Goal: Transaction & Acquisition: Book appointment/travel/reservation

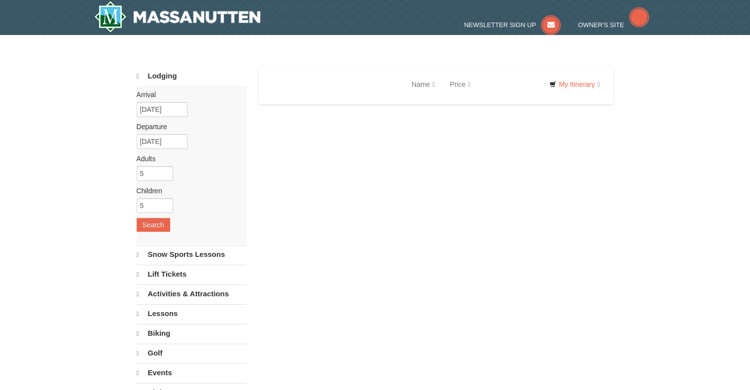
select select "9"
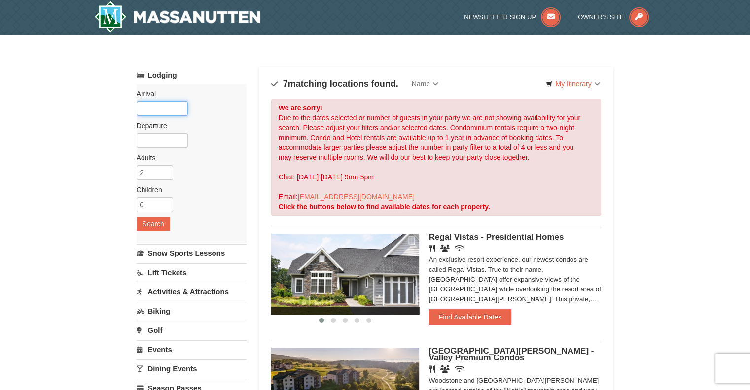
click at [160, 111] on input "text" at bounding box center [162, 108] width 51 height 15
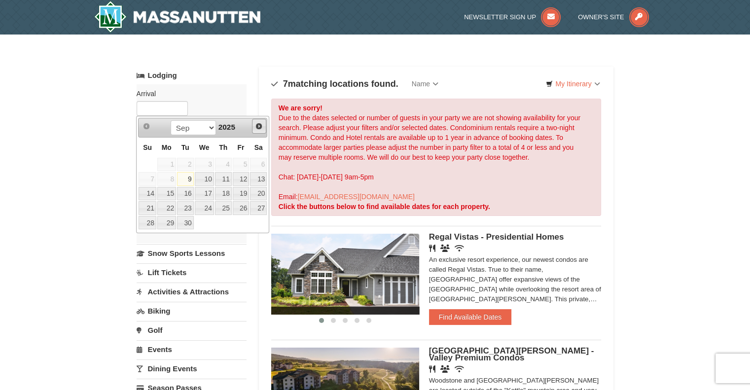
click at [258, 128] on span "Next" at bounding box center [259, 126] width 8 height 8
click at [148, 219] on link "23" at bounding box center [147, 223] width 17 height 14
type input "11/23/2025"
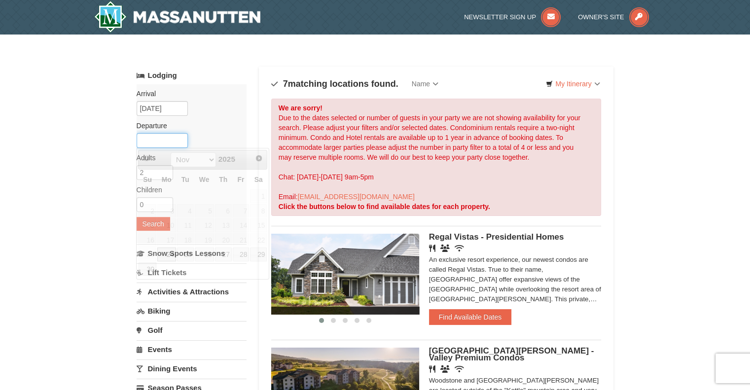
click at [171, 141] on input "text" at bounding box center [162, 140] width 51 height 15
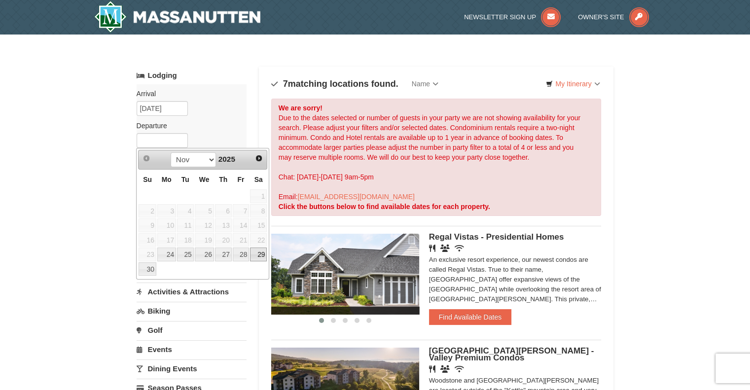
click at [259, 252] on link "29" at bounding box center [258, 255] width 17 height 14
type input "[DATE]"
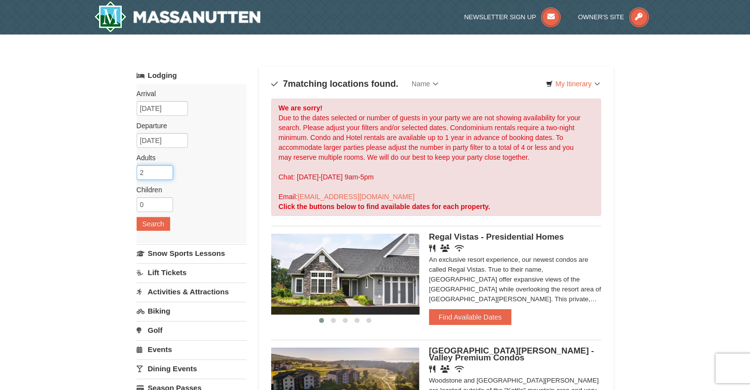
click at [158, 177] on input "2" at bounding box center [155, 172] width 37 height 15
click at [167, 169] on input "3" at bounding box center [155, 172] width 37 height 15
click at [167, 169] on input "4" at bounding box center [155, 172] width 37 height 15
click at [167, 169] on input "5" at bounding box center [155, 172] width 37 height 15
click at [167, 169] on input "6" at bounding box center [155, 172] width 37 height 15
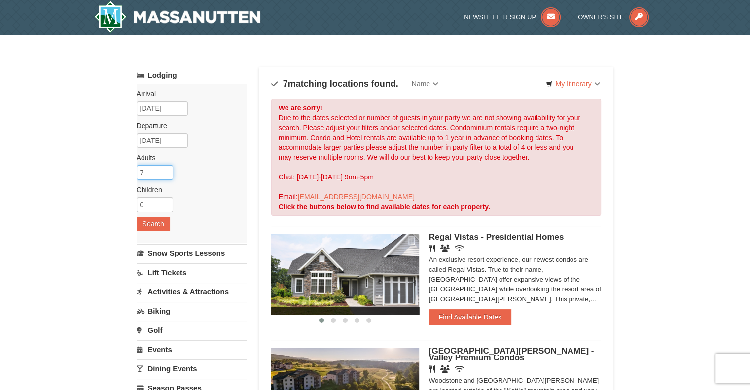
click at [167, 169] on input "7" at bounding box center [155, 172] width 37 height 15
type input "8"
click at [167, 169] on input "8" at bounding box center [155, 172] width 37 height 15
click at [154, 205] on input "0" at bounding box center [155, 204] width 37 height 15
click at [164, 201] on input "1" at bounding box center [155, 204] width 37 height 15
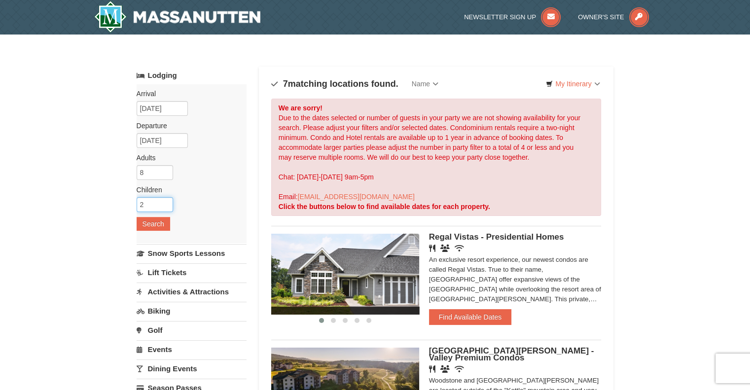
click at [164, 201] on input "2" at bounding box center [155, 204] width 37 height 15
click at [164, 201] on input "3" at bounding box center [155, 204] width 37 height 15
type input "4"
click at [164, 201] on input "4" at bounding box center [155, 204] width 37 height 15
click at [151, 223] on button "Search" at bounding box center [154, 224] width 34 height 14
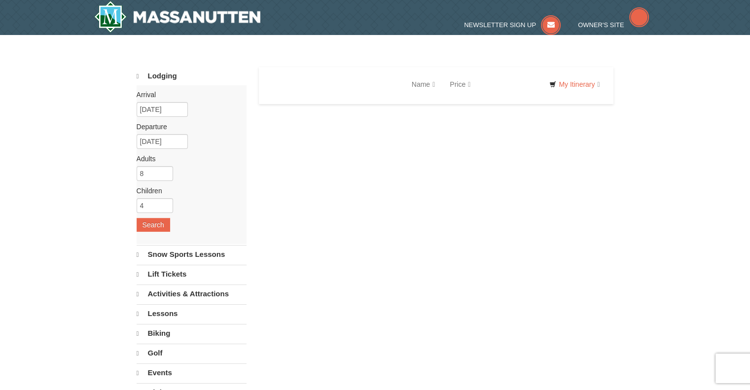
select select "9"
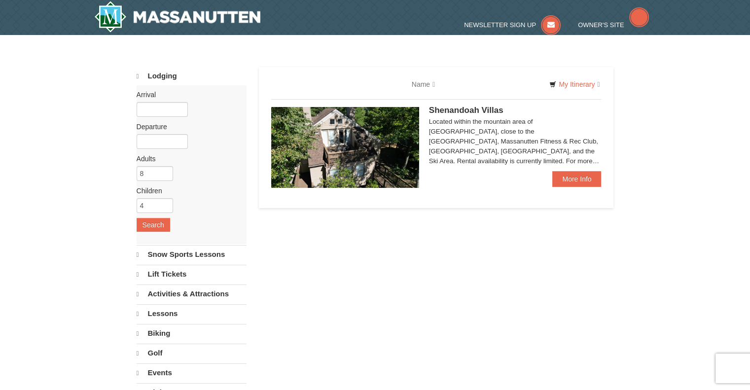
select select "9"
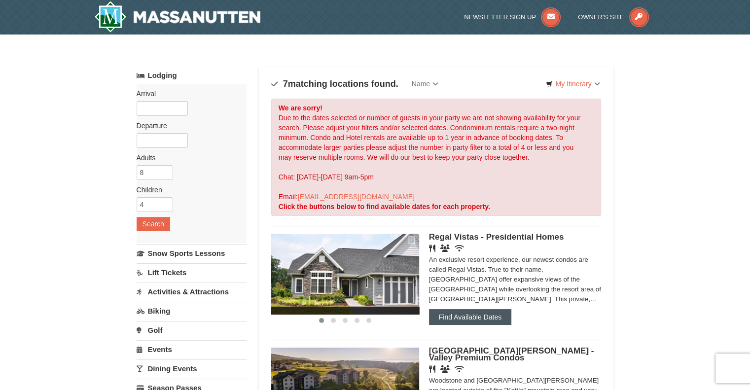
click at [469, 319] on button "Find Available Dates" at bounding box center [470, 317] width 82 height 16
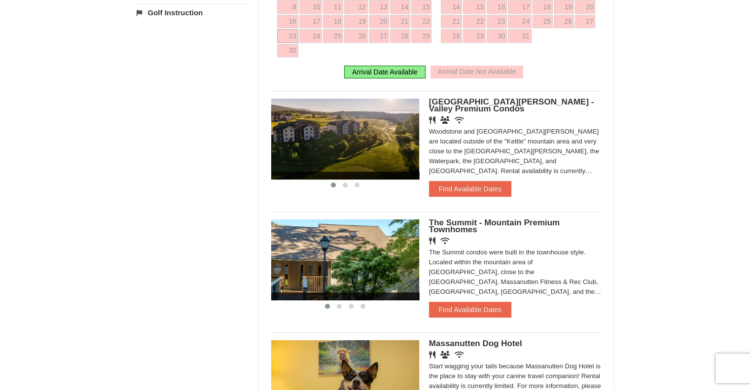
scroll to position [454, 0]
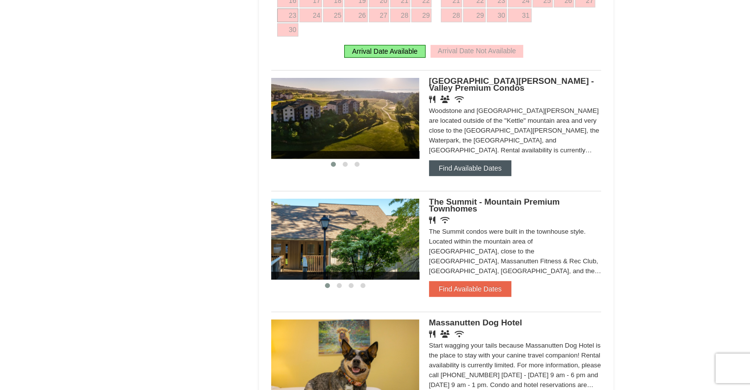
click at [486, 160] on button "Find Available Dates" at bounding box center [470, 168] width 82 height 16
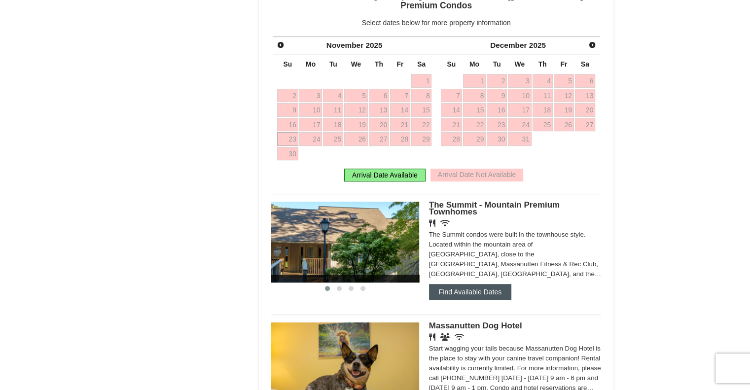
click at [491, 284] on button "Find Available Dates" at bounding box center [470, 292] width 82 height 16
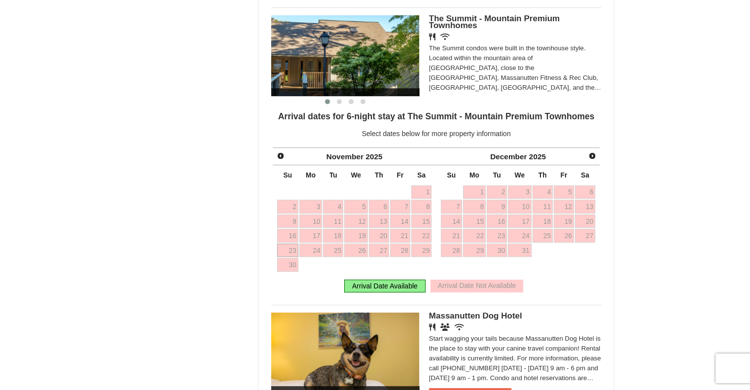
scroll to position [795, 0]
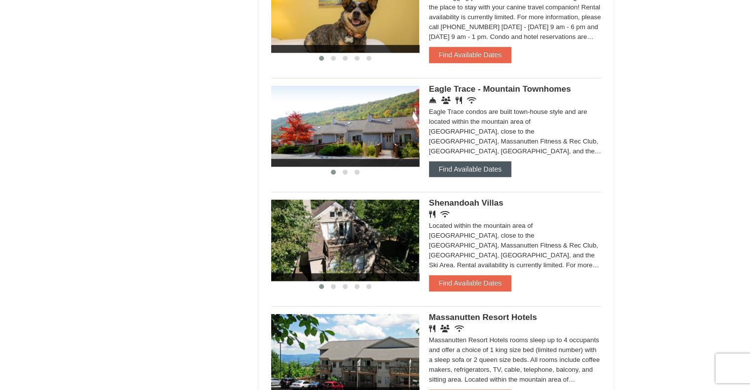
click at [489, 168] on button "Find Available Dates" at bounding box center [470, 169] width 82 height 16
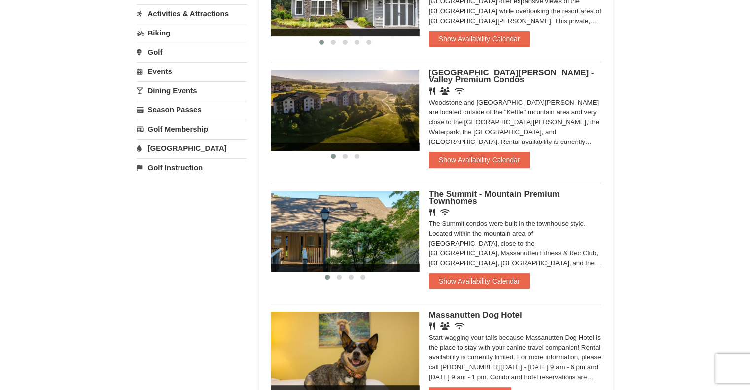
scroll to position [0, 0]
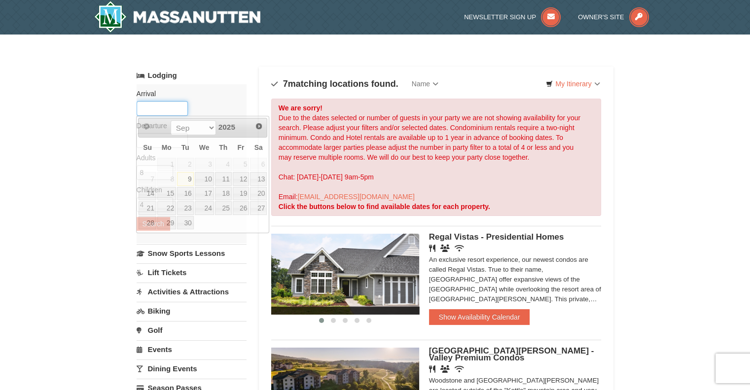
click at [168, 107] on input "text" at bounding box center [162, 108] width 51 height 15
click at [259, 126] on span "Next" at bounding box center [259, 126] width 8 height 8
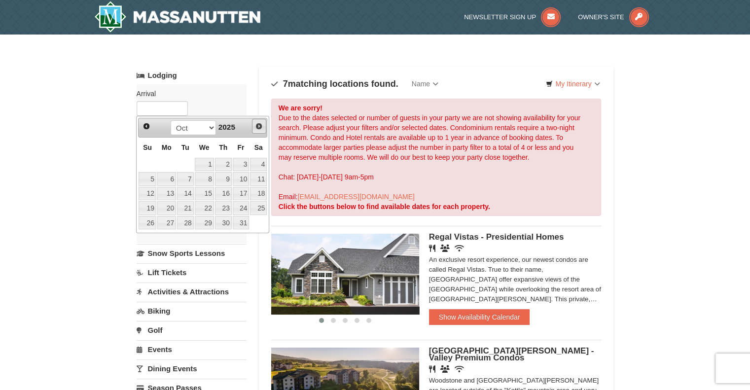
click at [259, 126] on span "Next" at bounding box center [259, 126] width 8 height 8
click at [171, 217] on link "24" at bounding box center [166, 223] width 19 height 14
type input "[DATE]"
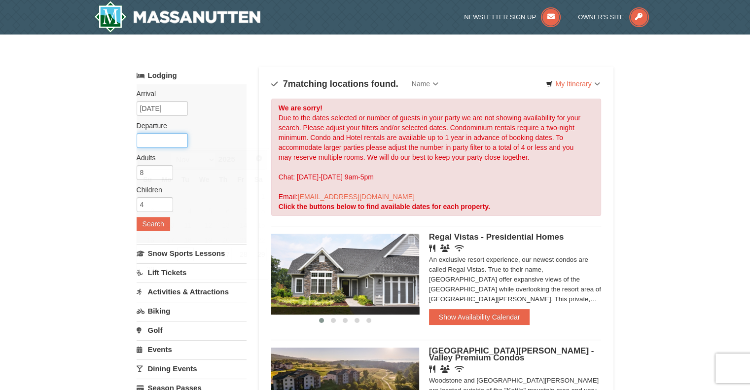
click at [169, 136] on input "text" at bounding box center [162, 140] width 51 height 15
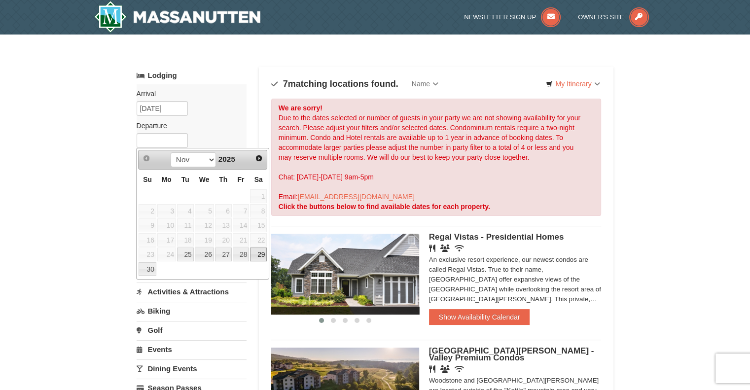
click at [254, 253] on link "29" at bounding box center [258, 255] width 17 height 14
type input "[DATE]"
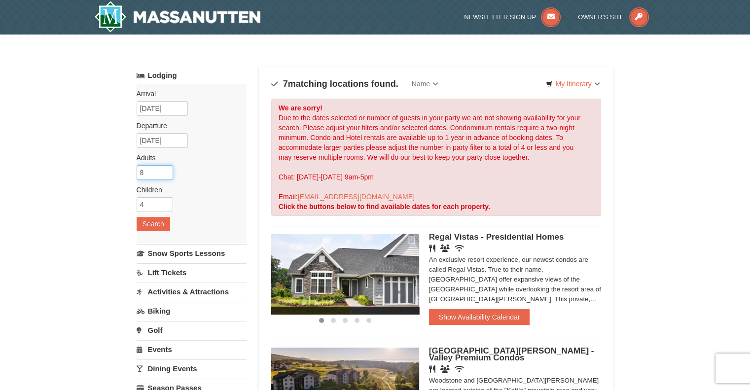
click at [150, 177] on input "8" at bounding box center [155, 172] width 37 height 15
type input "82"
drag, startPoint x: 155, startPoint y: 169, endPoint x: 112, endPoint y: 174, distance: 43.2
type input "2"
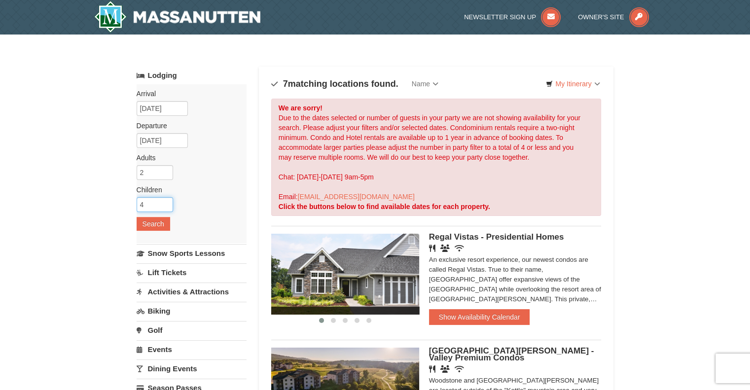
drag, startPoint x: 149, startPoint y: 203, endPoint x: 116, endPoint y: 205, distance: 33.1
type input "2"
click at [157, 219] on button "Search" at bounding box center [154, 224] width 34 height 14
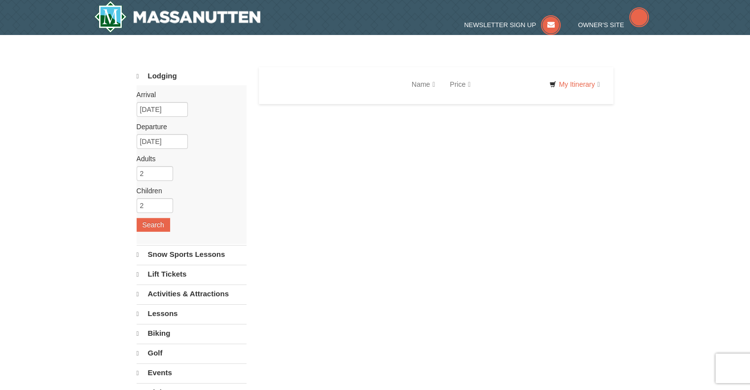
select select "9"
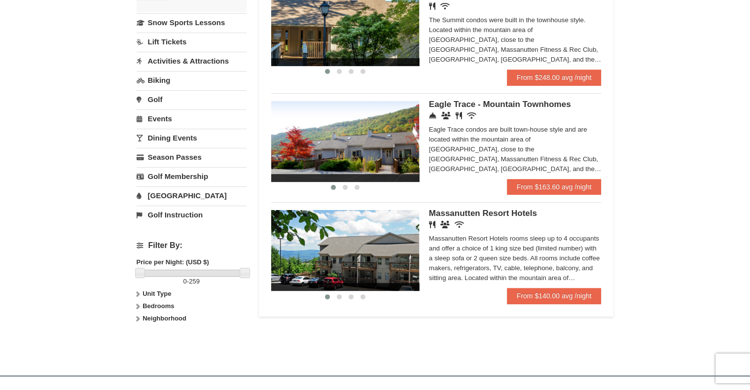
scroll to position [232, 0]
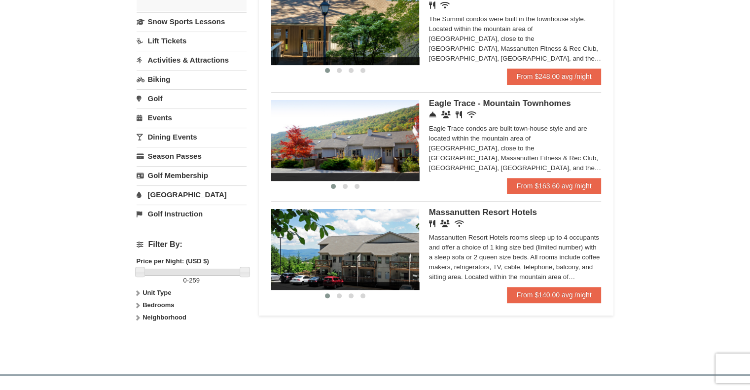
click at [504, 211] on span "Massanutten Resort Hotels" at bounding box center [483, 212] width 108 height 9
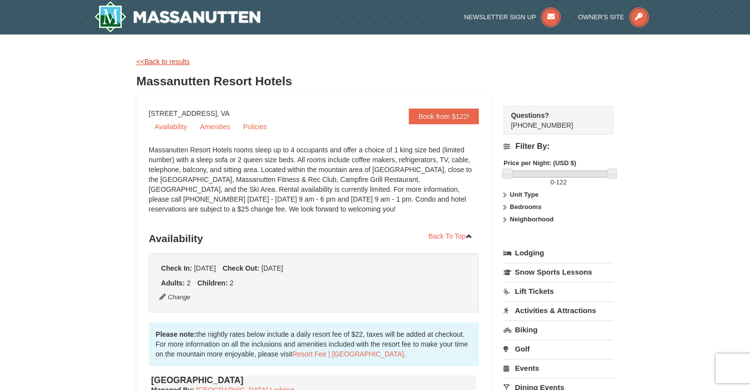
click at [161, 59] on link "<<Back to results" at bounding box center [163, 62] width 53 height 8
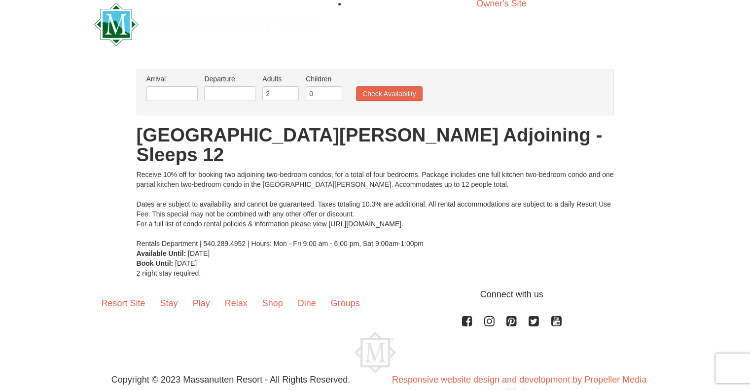
scroll to position [19, 0]
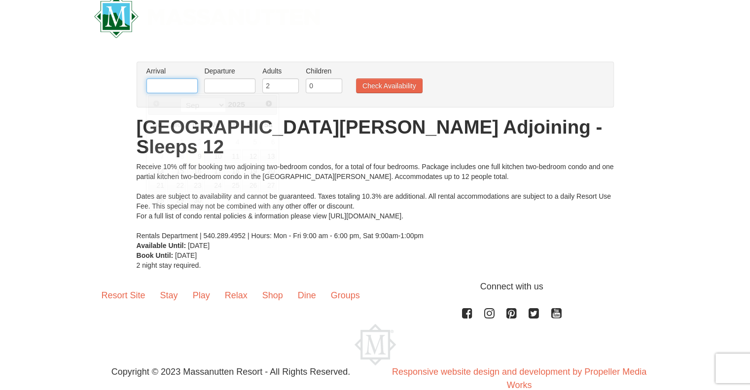
click at [184, 82] on input "text" at bounding box center [172, 85] width 51 height 15
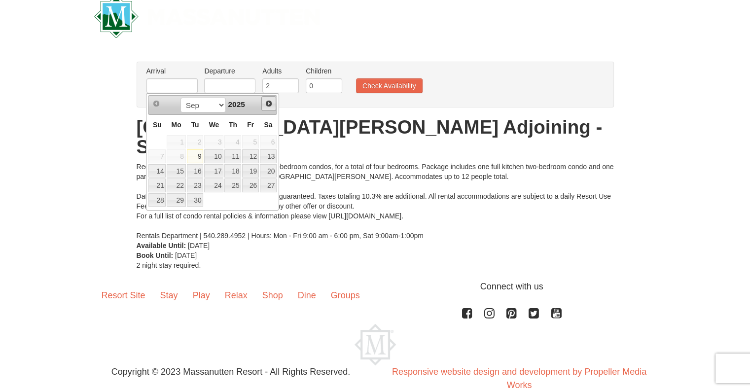
click at [270, 104] on span "Next" at bounding box center [269, 104] width 8 height 8
click at [176, 197] on link "24" at bounding box center [176, 200] width 19 height 14
type input "[DATE]"
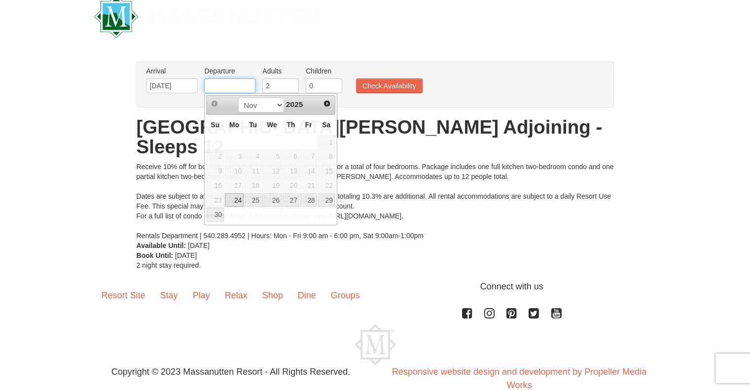
click at [241, 84] on input "text" at bounding box center [229, 85] width 51 height 15
click at [325, 198] on link "29" at bounding box center [326, 200] width 17 height 14
type input "[DATE]"
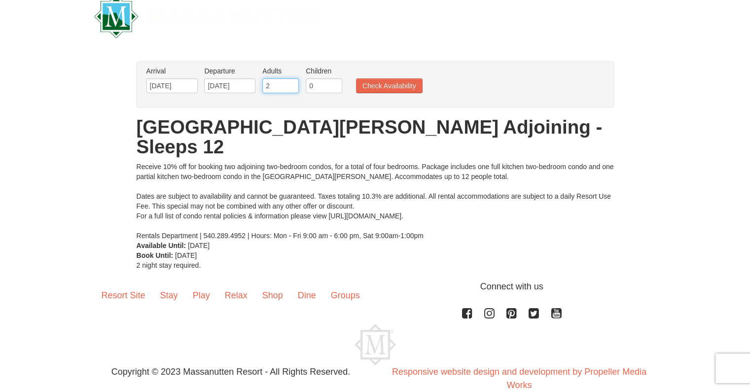
drag, startPoint x: 280, startPoint y: 80, endPoint x: 292, endPoint y: 83, distance: 11.9
click at [292, 83] on input "2" at bounding box center [280, 85] width 37 height 15
click at [292, 83] on input "3" at bounding box center [280, 85] width 37 height 15
type input "4"
click at [292, 83] on input "4" at bounding box center [280, 85] width 37 height 15
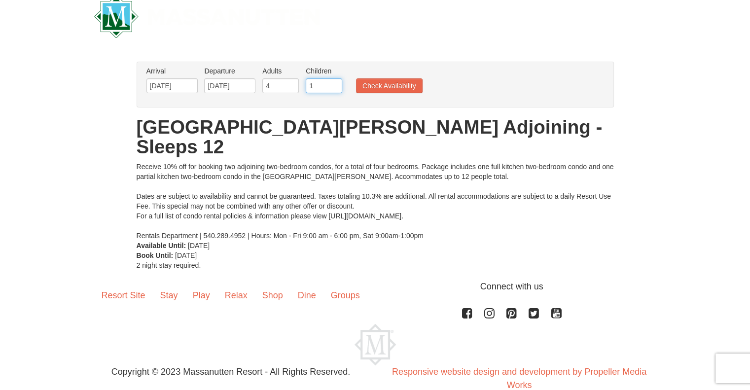
click at [331, 84] on input "1" at bounding box center [324, 85] width 37 height 15
type input "2"
click at [331, 84] on input "2" at bounding box center [324, 85] width 37 height 15
click at [385, 88] on button "Check Availability" at bounding box center [389, 85] width 67 height 15
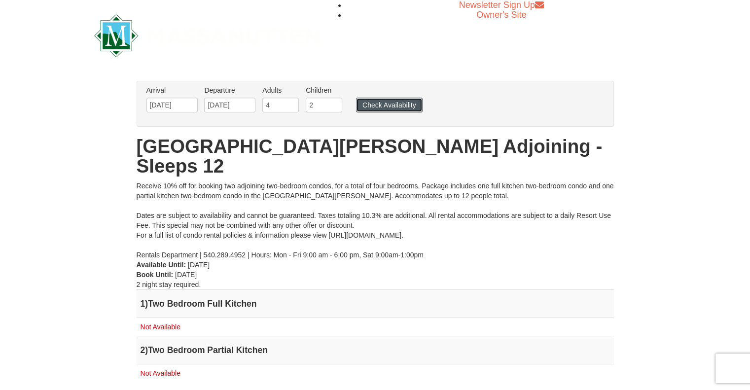
click at [389, 108] on button "Check Availability" at bounding box center [389, 105] width 67 height 15
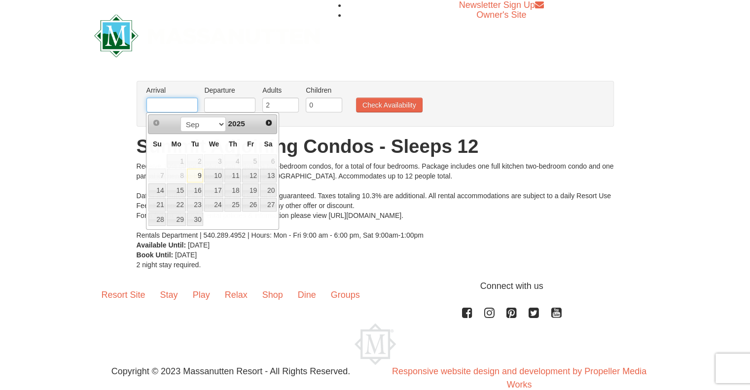
click at [180, 108] on input "text" at bounding box center [172, 105] width 51 height 15
click at [270, 123] on span "Next" at bounding box center [269, 123] width 8 height 8
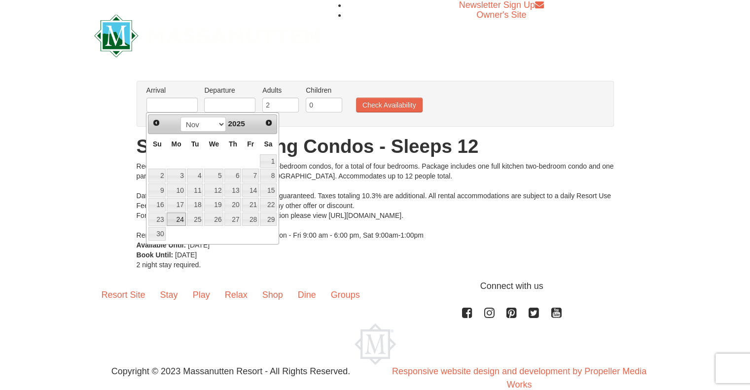
click at [178, 218] on link "24" at bounding box center [176, 220] width 19 height 14
type input "[DATE]"
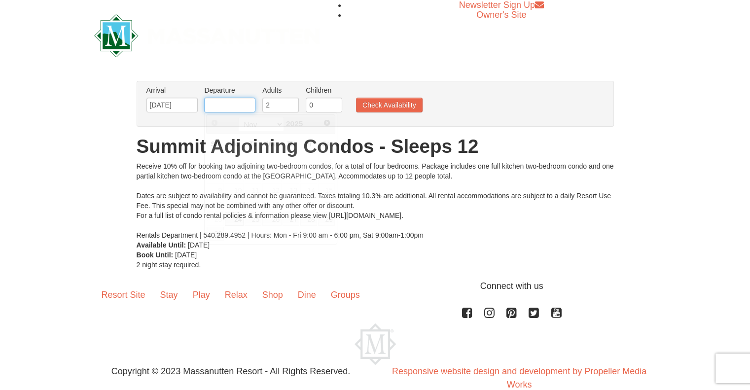
click at [246, 103] on input "text" at bounding box center [229, 105] width 51 height 15
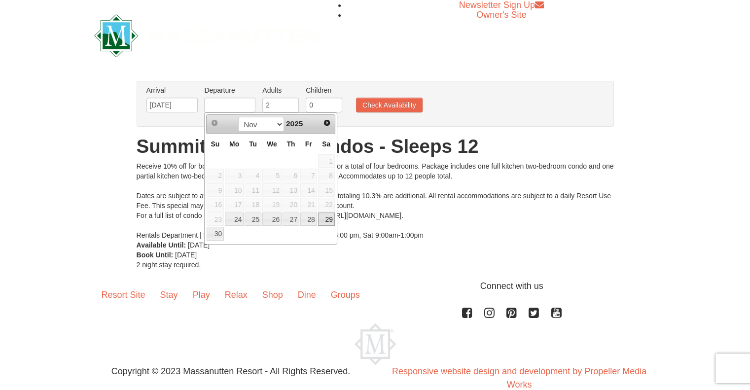
click at [330, 221] on link "29" at bounding box center [326, 220] width 17 height 14
type input "[DATE]"
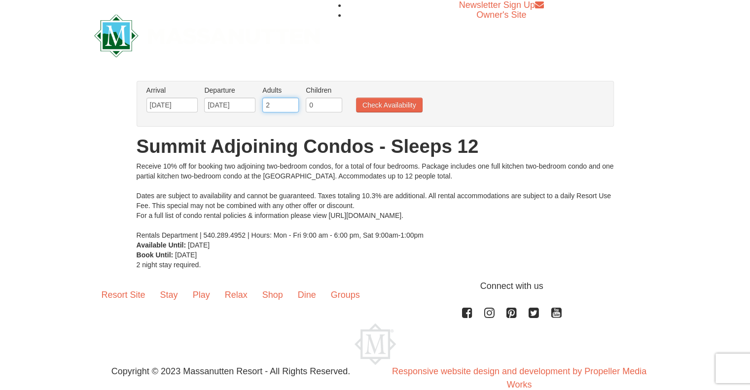
drag, startPoint x: 273, startPoint y: 106, endPoint x: 263, endPoint y: 104, distance: 10.1
click at [263, 104] on input "2" at bounding box center [280, 105] width 37 height 15
click at [292, 101] on input "3" at bounding box center [280, 105] width 37 height 15
type input "4"
click at [292, 101] on input "4" at bounding box center [280, 105] width 37 height 15
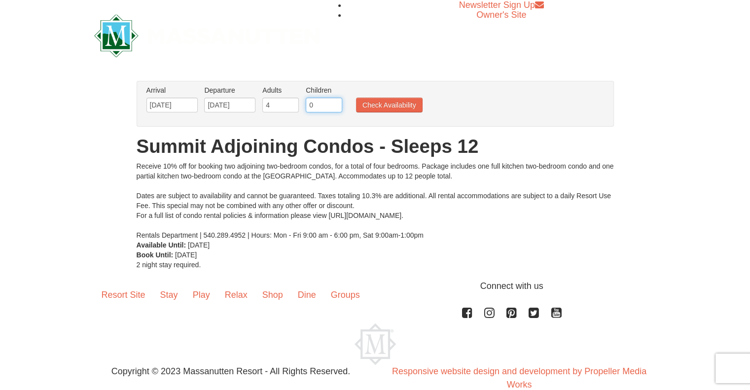
click at [320, 105] on input "0" at bounding box center [324, 105] width 37 height 15
click at [335, 104] on input "1" at bounding box center [324, 105] width 37 height 15
type input "2"
click at [335, 104] on input "2" at bounding box center [324, 105] width 37 height 15
click at [376, 110] on button "Check Availability" at bounding box center [389, 105] width 67 height 15
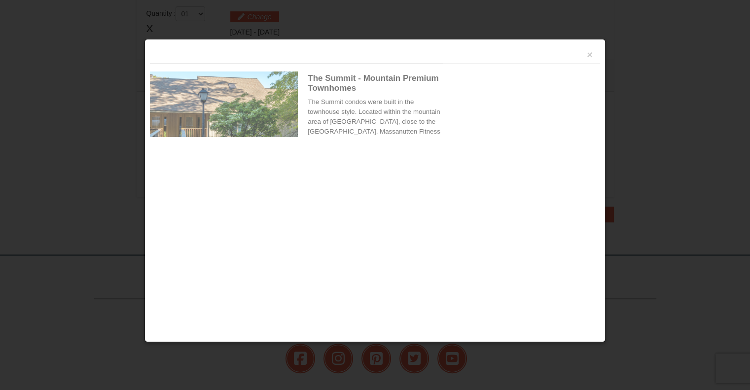
scroll to position [301, 0]
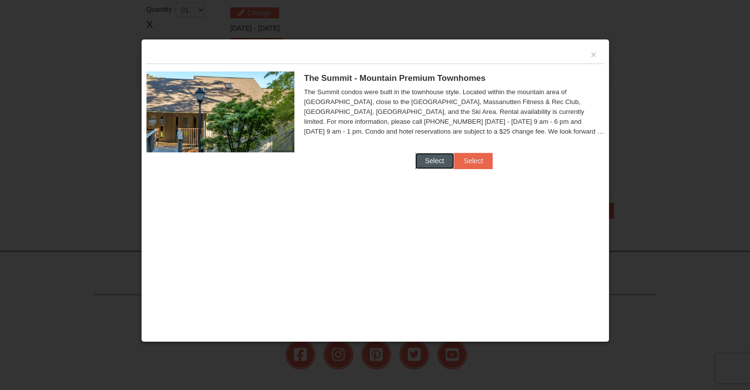
click at [428, 157] on button "Select" at bounding box center [434, 161] width 39 height 16
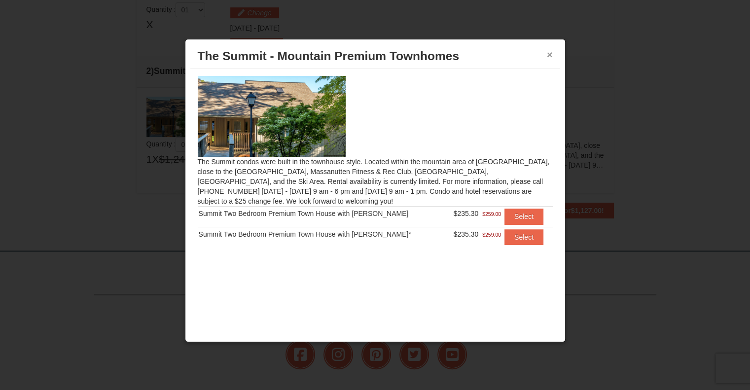
click at [551, 50] on button "×" at bounding box center [550, 55] width 6 height 10
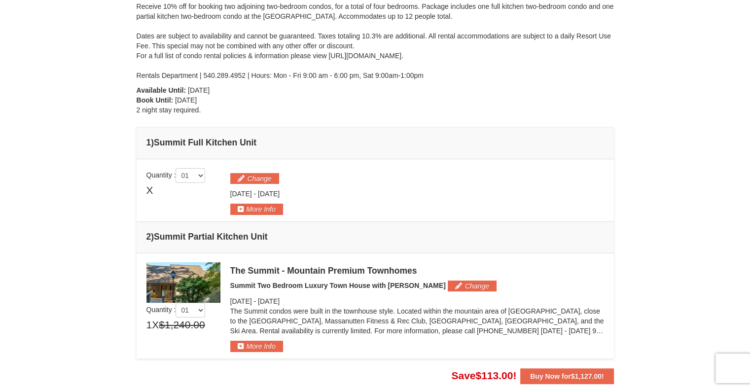
scroll to position [0, 0]
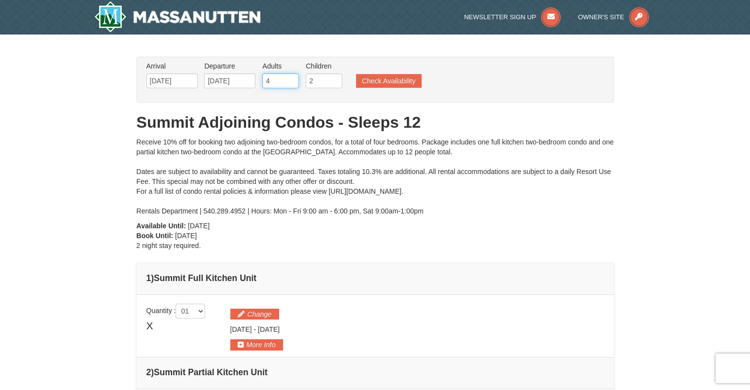
click at [274, 80] on input "4" at bounding box center [280, 81] width 37 height 15
click at [290, 78] on input "5" at bounding box center [280, 81] width 37 height 15
click at [290, 78] on input "6" at bounding box center [280, 81] width 37 height 15
click at [290, 78] on input "7" at bounding box center [280, 81] width 37 height 15
type input "8"
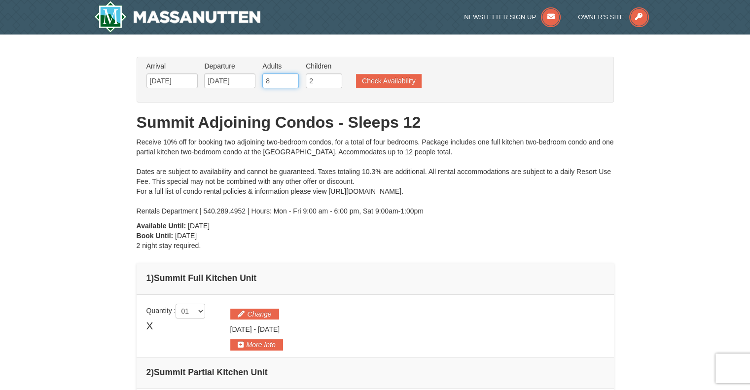
click at [290, 78] on input "8" at bounding box center [280, 81] width 37 height 15
click at [335, 77] on input "3" at bounding box center [324, 81] width 37 height 15
type input "4"
click at [335, 77] on input "4" at bounding box center [324, 81] width 37 height 15
click at [385, 81] on button "Check Availability" at bounding box center [389, 81] width 66 height 14
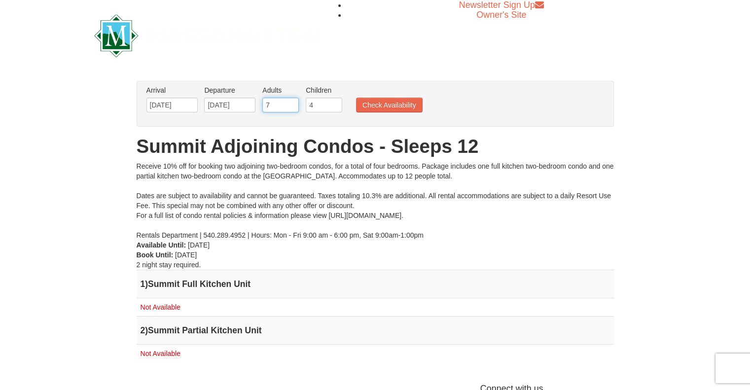
click at [292, 106] on input "7" at bounding box center [280, 105] width 37 height 15
click at [292, 106] on input "6" at bounding box center [280, 105] width 37 height 15
click at [292, 106] on input "5" at bounding box center [280, 105] width 37 height 15
type input "4"
click at [292, 106] on input "4" at bounding box center [280, 105] width 37 height 15
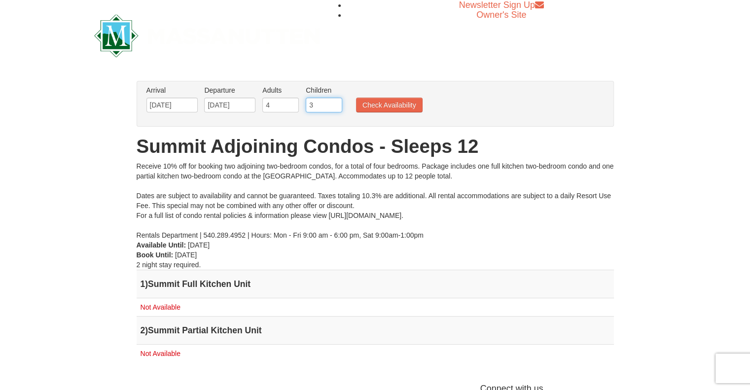
click at [334, 106] on input "3" at bounding box center [324, 105] width 37 height 15
type input "2"
click at [334, 106] on input "2" at bounding box center [324, 105] width 37 height 15
click at [385, 104] on button "Check Availability" at bounding box center [389, 105] width 67 height 15
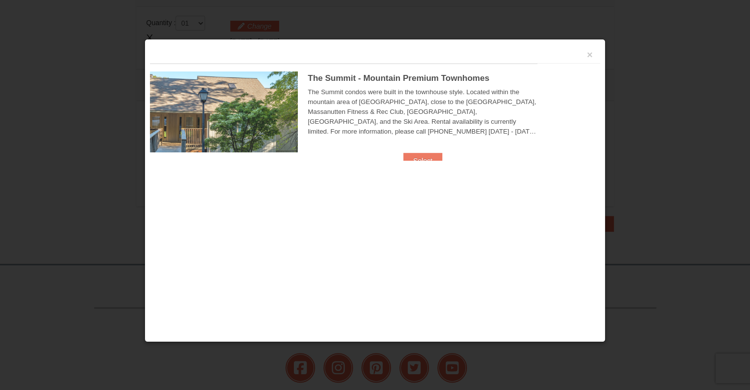
scroll to position [301, 0]
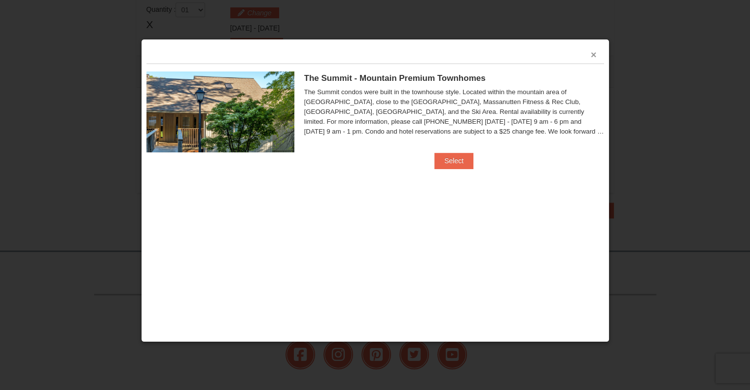
click at [593, 53] on button "×" at bounding box center [594, 55] width 6 height 10
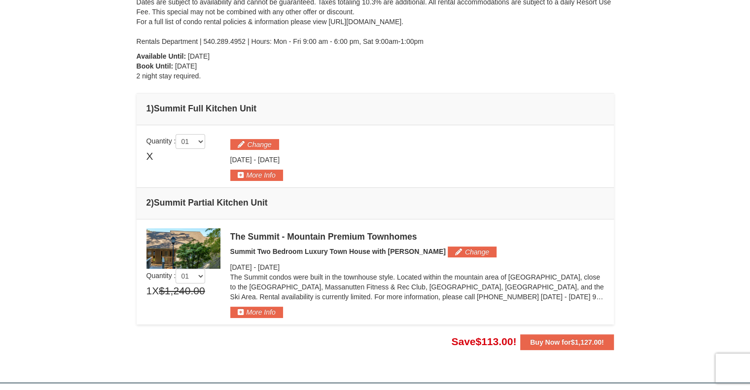
scroll to position [160, 0]
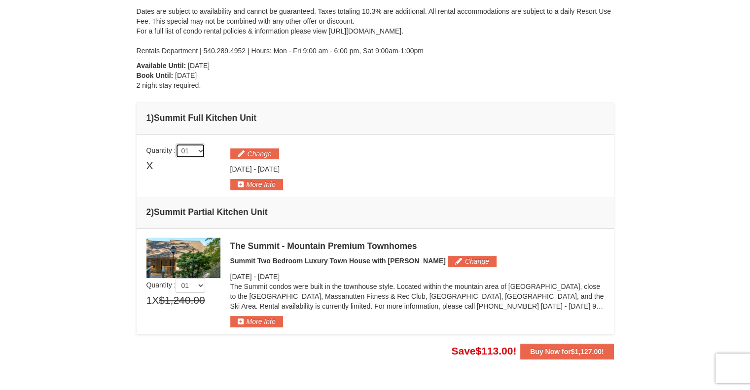
click at [198, 148] on select "01 02 03 04 05" at bounding box center [191, 151] width 30 height 15
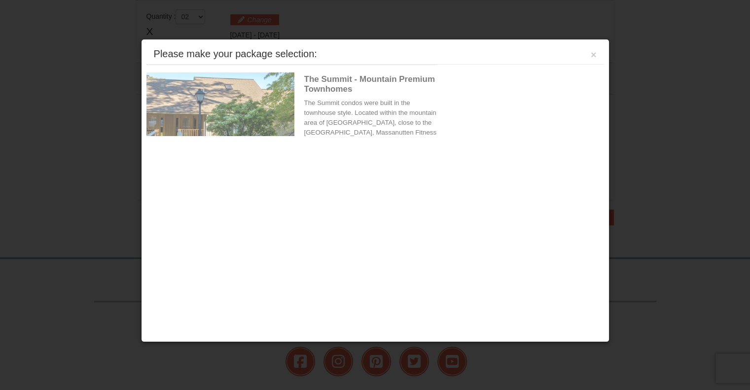
scroll to position [300, 0]
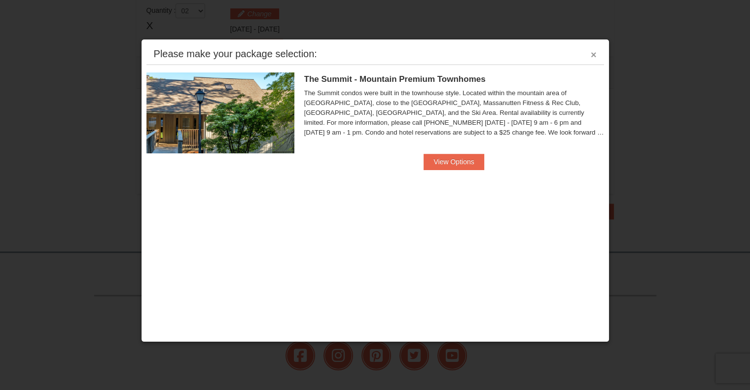
click at [592, 55] on button "×" at bounding box center [594, 55] width 6 height 10
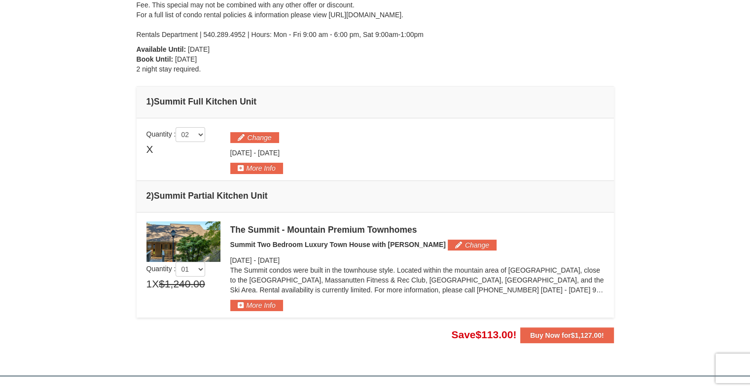
scroll to position [174, 0]
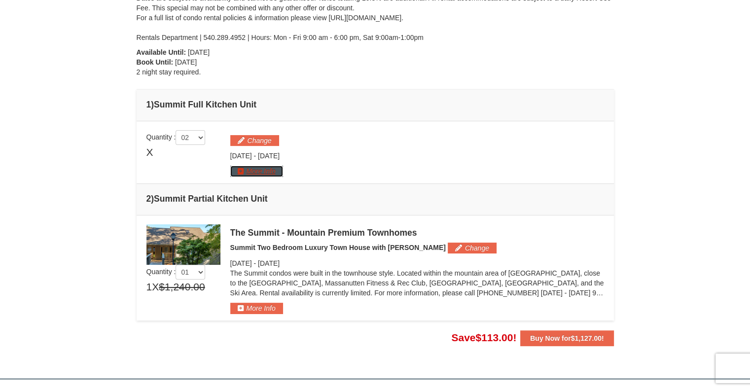
click at [267, 170] on button "More Info" at bounding box center [256, 171] width 53 height 11
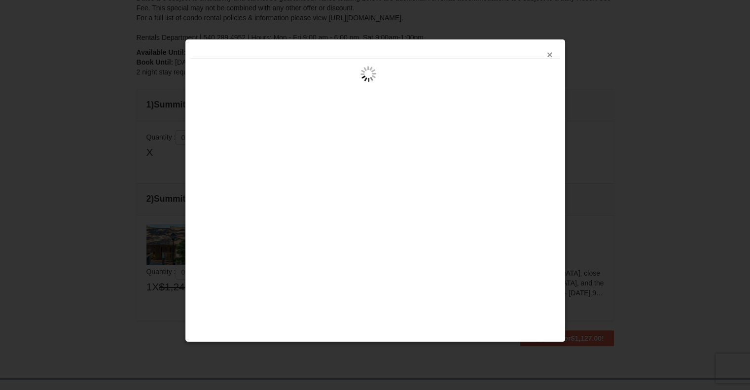
click at [551, 54] on button "×" at bounding box center [550, 55] width 6 height 10
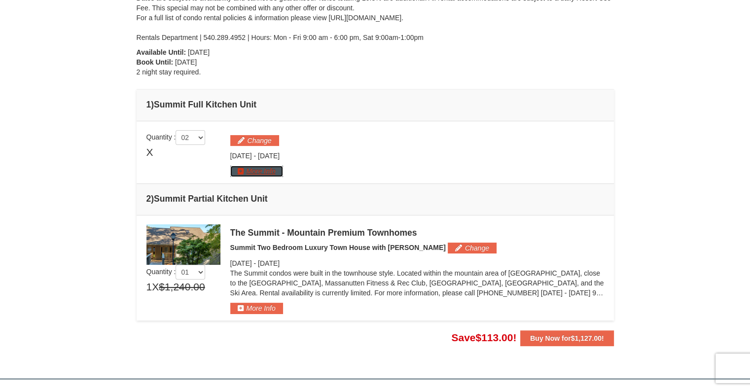
click at [237, 173] on button "More Info" at bounding box center [256, 171] width 53 height 11
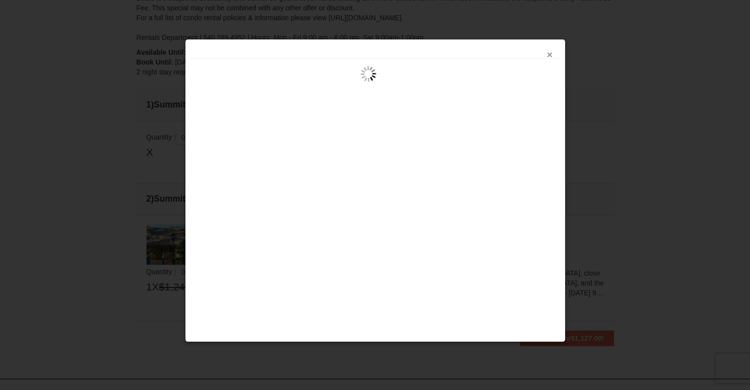
click at [550, 54] on button "×" at bounding box center [550, 55] width 6 height 10
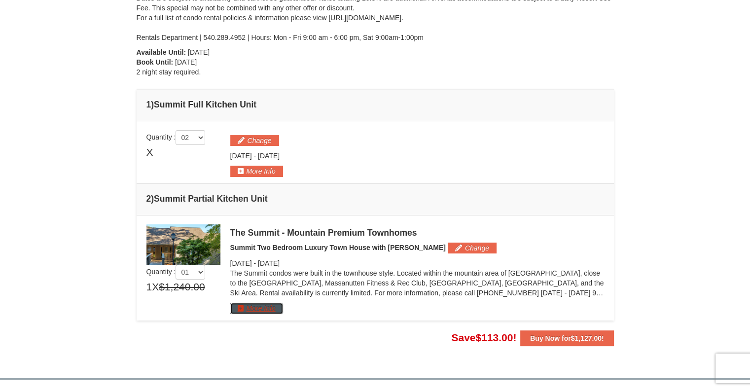
click at [269, 307] on button "More Info" at bounding box center [256, 308] width 53 height 11
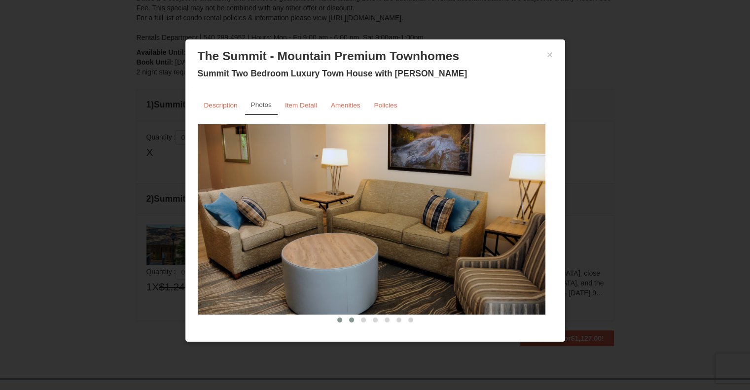
click at [349, 318] on span at bounding box center [351, 320] width 5 height 5
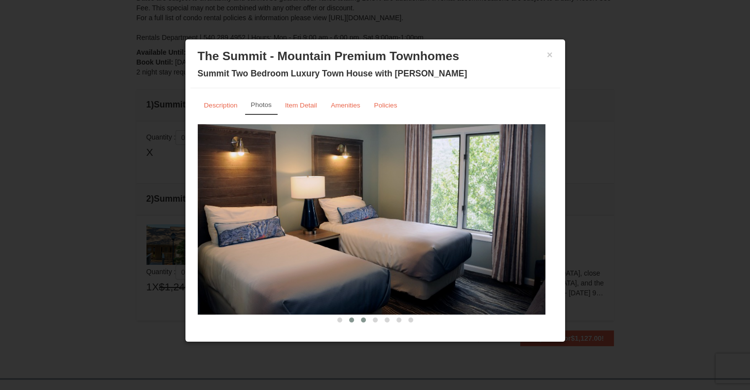
click at [358, 318] on button at bounding box center [364, 320] width 12 height 10
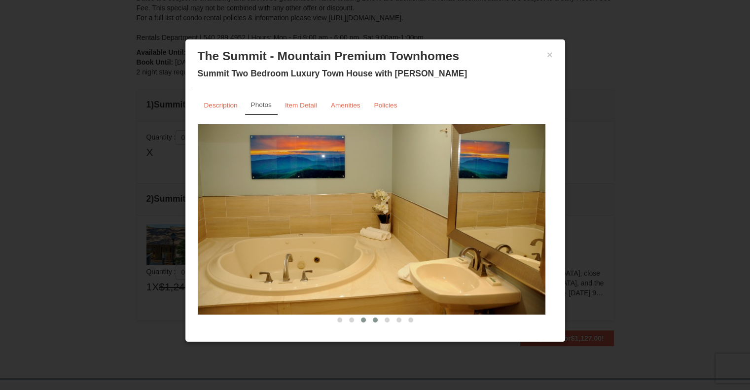
click at [373, 320] on span at bounding box center [375, 320] width 5 height 5
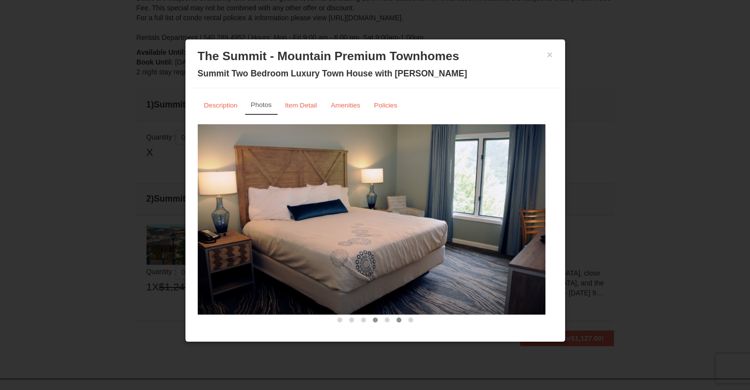
click at [397, 321] on span at bounding box center [399, 320] width 5 height 5
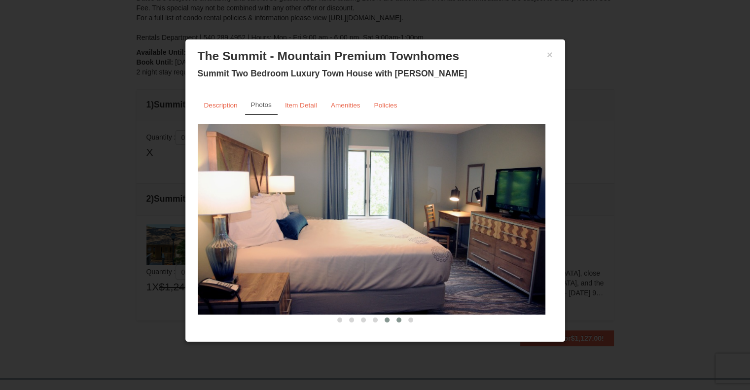
click at [385, 321] on span at bounding box center [387, 320] width 5 height 5
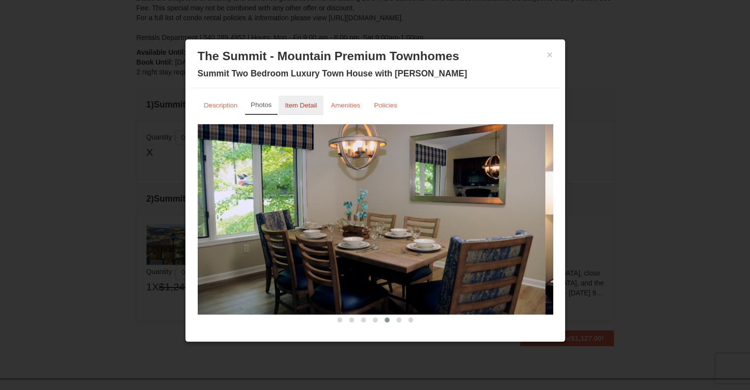
click at [304, 108] on small "Item Detail" at bounding box center [301, 105] width 32 height 7
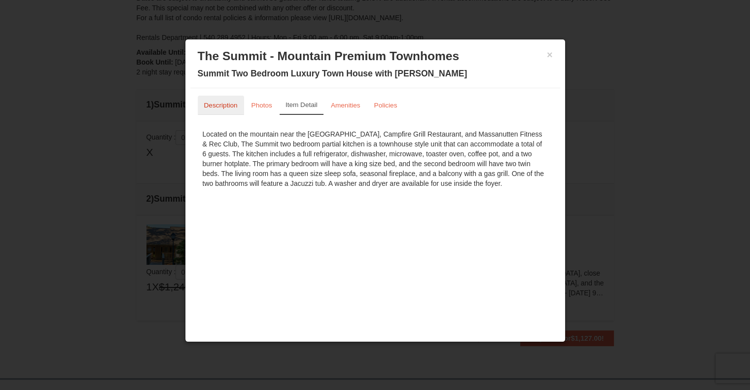
click at [227, 108] on small "Description" at bounding box center [221, 105] width 34 height 7
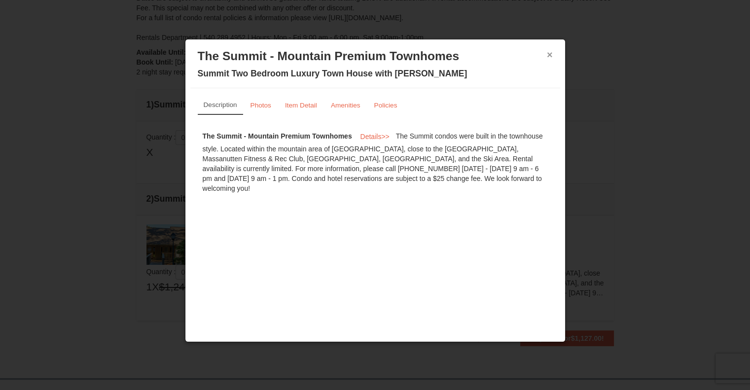
click at [547, 53] on button "×" at bounding box center [550, 55] width 6 height 10
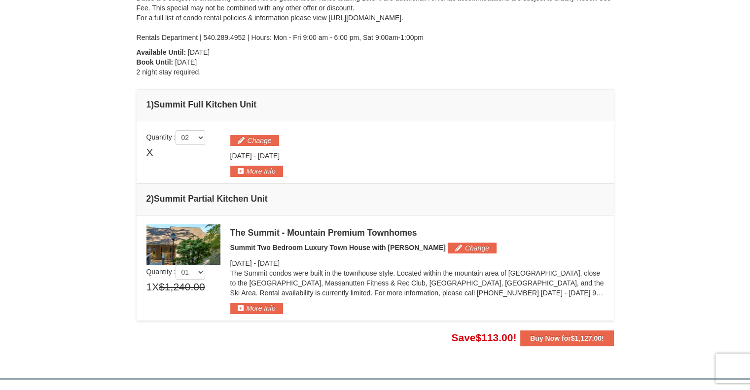
click at [199, 237] on img at bounding box center [184, 244] width 74 height 40
